Goal: Task Accomplishment & Management: Use online tool/utility

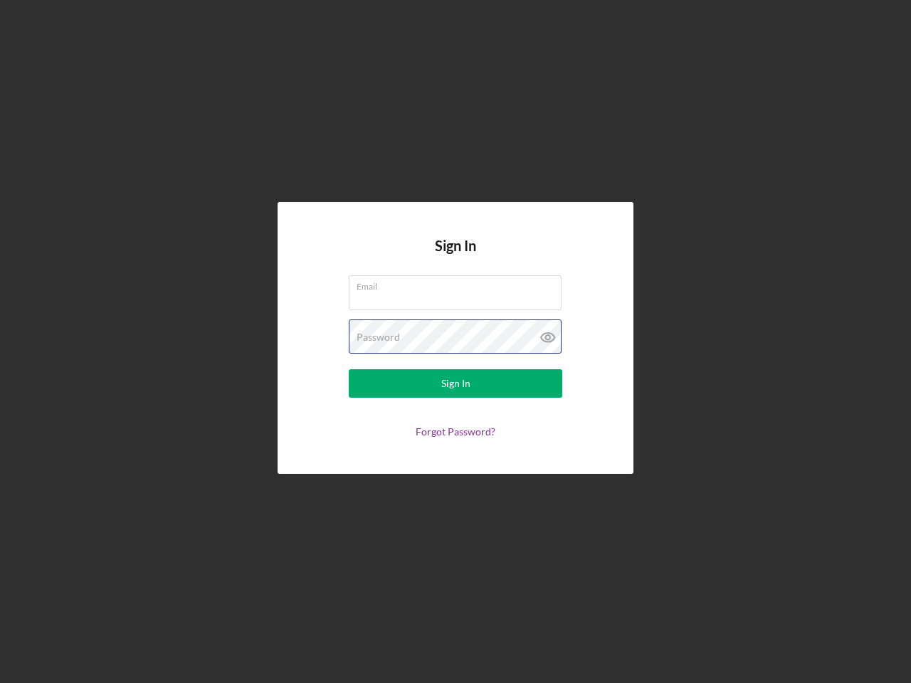
click at [456, 342] on div "Password" at bounding box center [456, 338] width 214 height 36
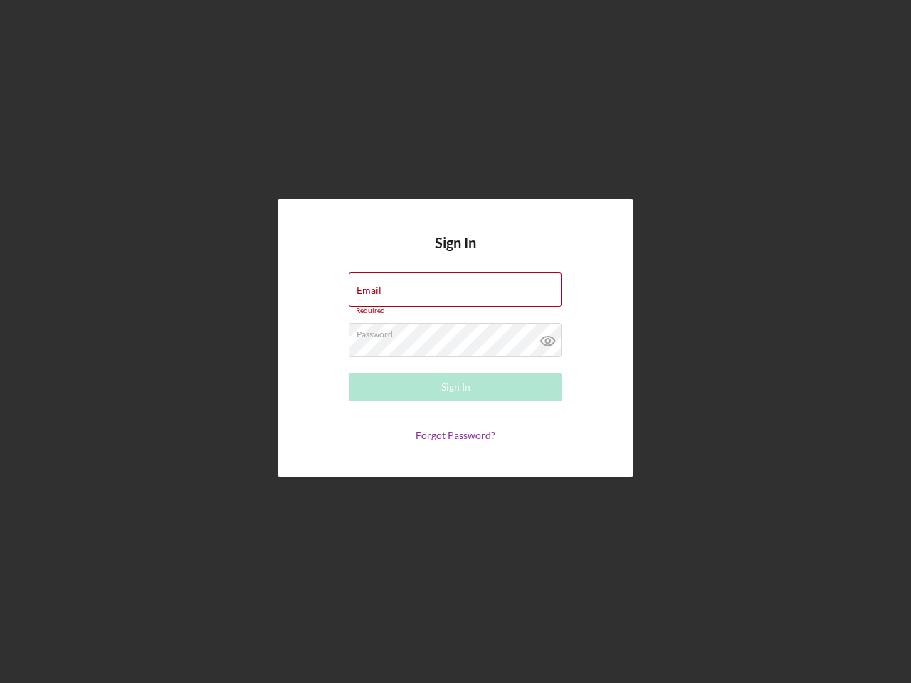
click at [548, 337] on icon at bounding box center [548, 341] width 36 height 36
